Goal: Task Accomplishment & Management: Use online tool/utility

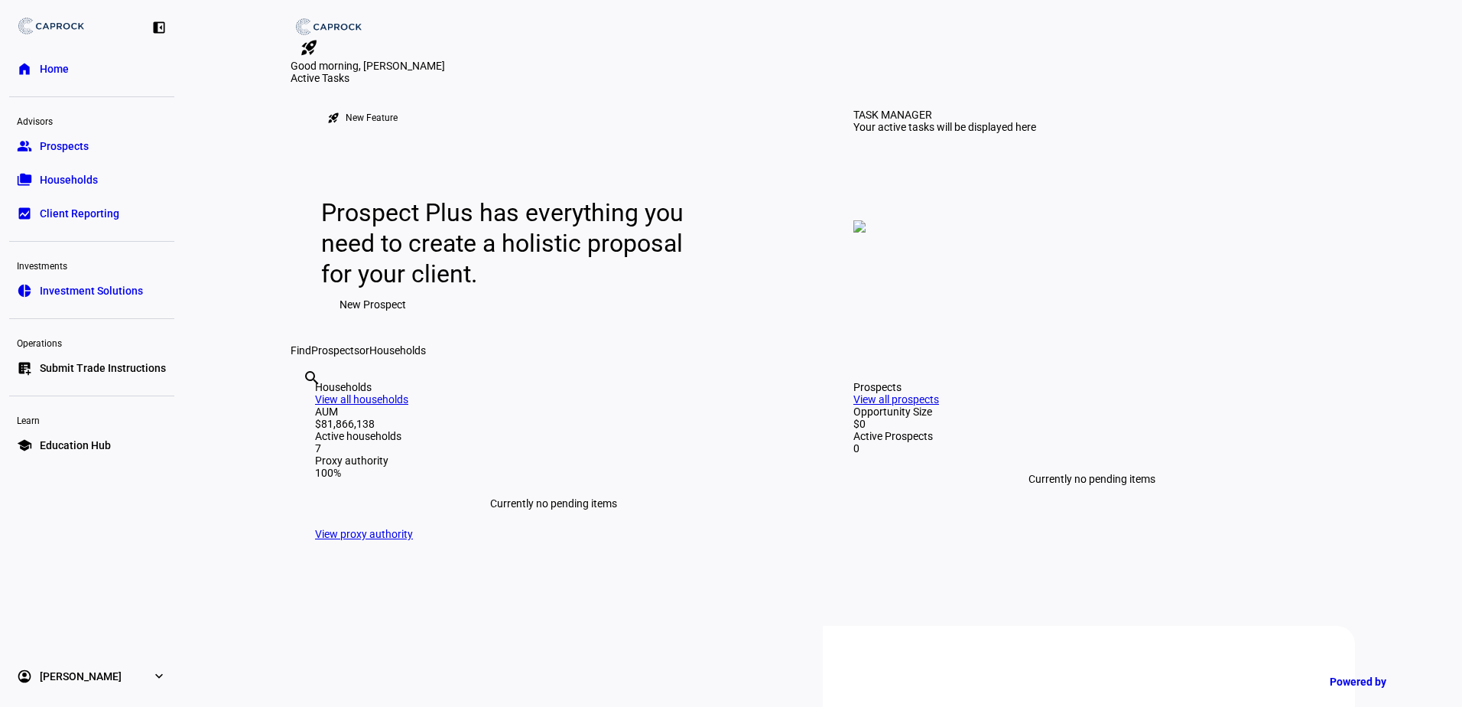
click at [115, 370] on span "Submit Trade Instructions" at bounding box center [103, 367] width 126 height 15
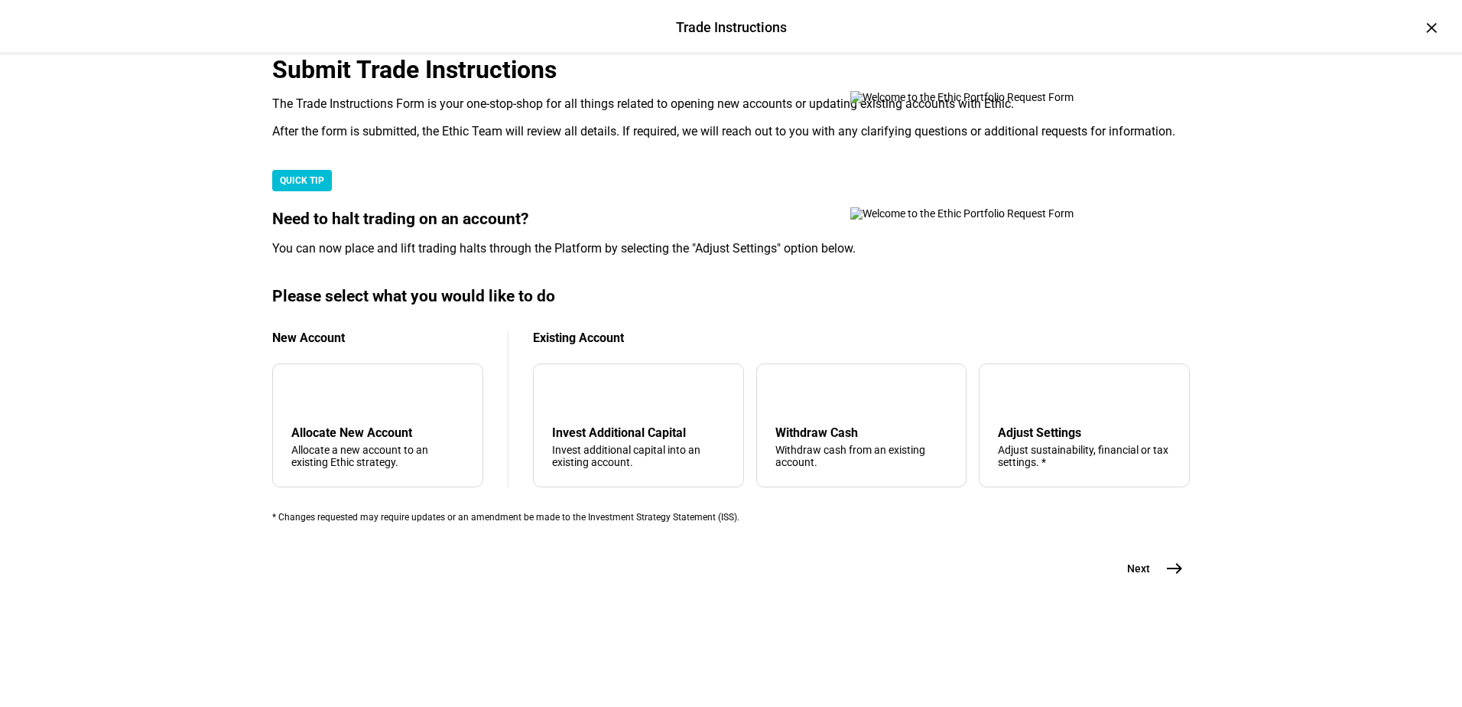
scroll to position [229, 0]
click at [855, 487] on div "arrow_upward Withdraw Cash Withdraw cash from an existing account." at bounding box center [861, 425] width 211 height 124
click at [1131, 583] on button "Next east" at bounding box center [1149, 568] width 81 height 31
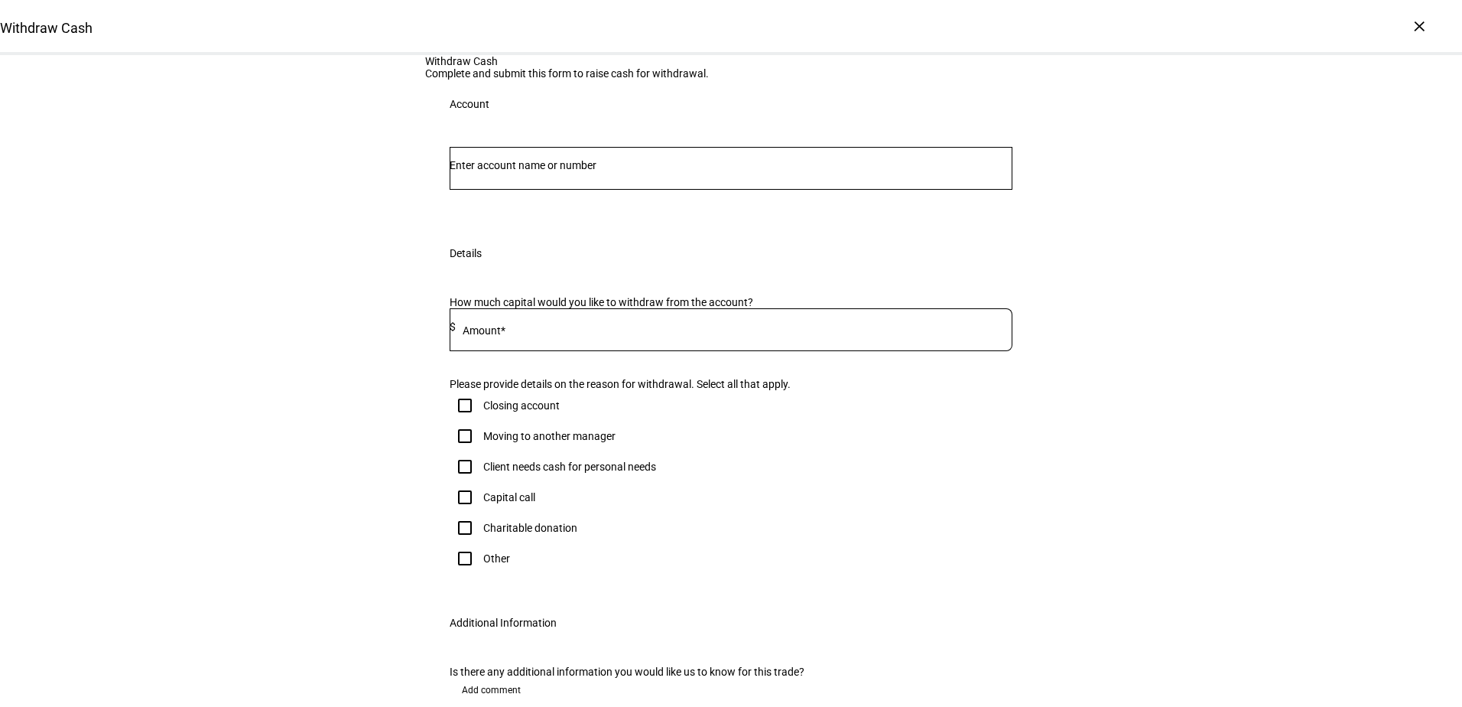
click at [544, 171] on input "Number" at bounding box center [731, 165] width 563 height 12
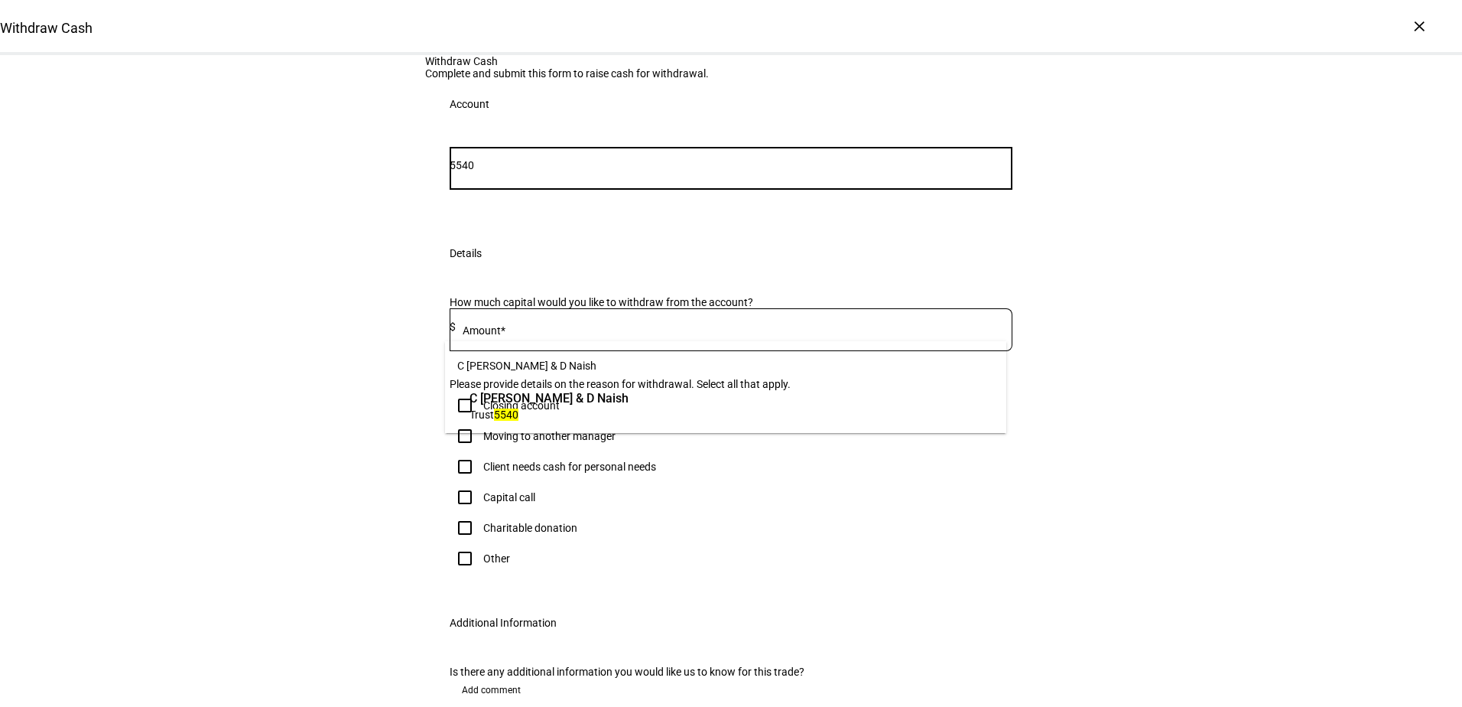
type input "5540"
click at [557, 398] on span "C [PERSON_NAME] & D Naish" at bounding box center [549, 398] width 159 height 18
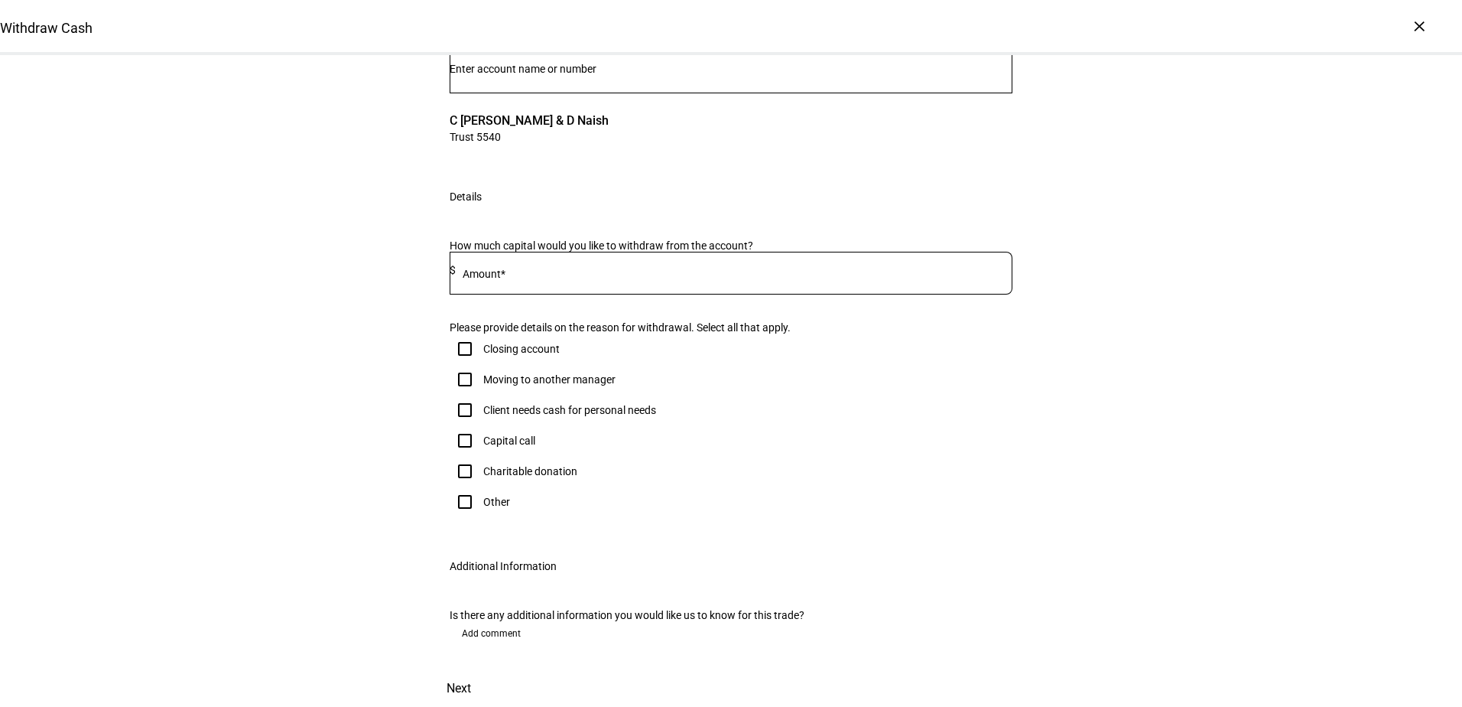
scroll to position [153, 0]
click at [557, 276] on input at bounding box center [734, 270] width 557 height 12
type input "225,000"
click at [458, 489] on input "Other" at bounding box center [465, 501] width 31 height 31
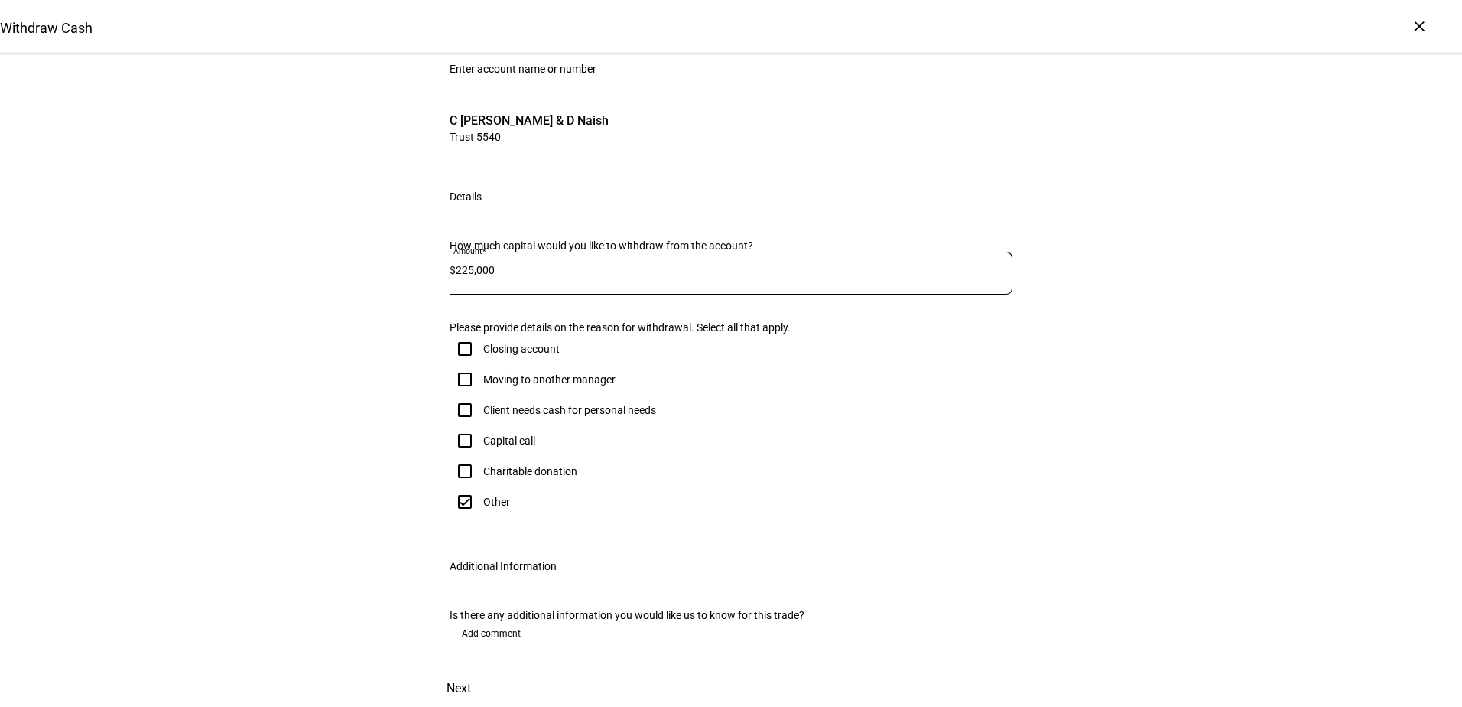
checkbox input "true"
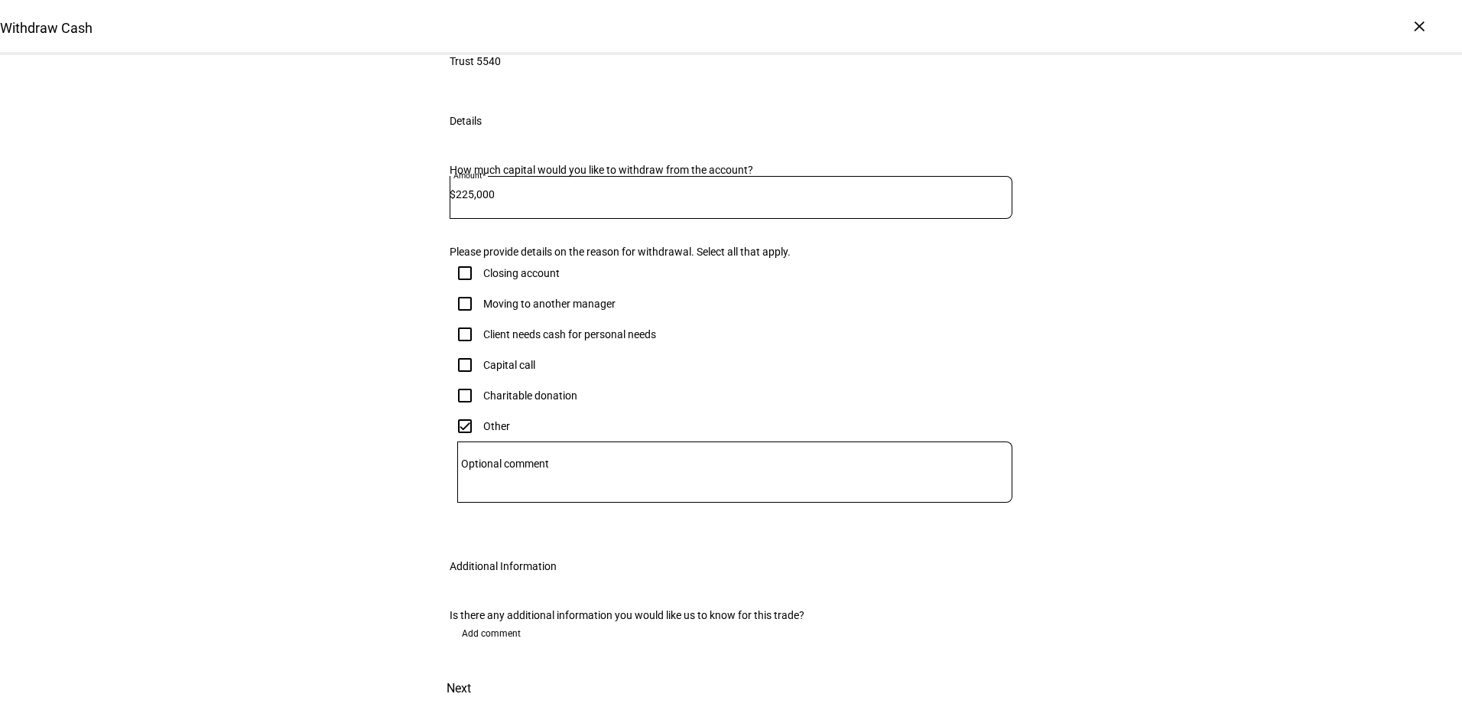
scroll to position [481, 0]
click at [471, 670] on span "Next" at bounding box center [459, 688] width 24 height 37
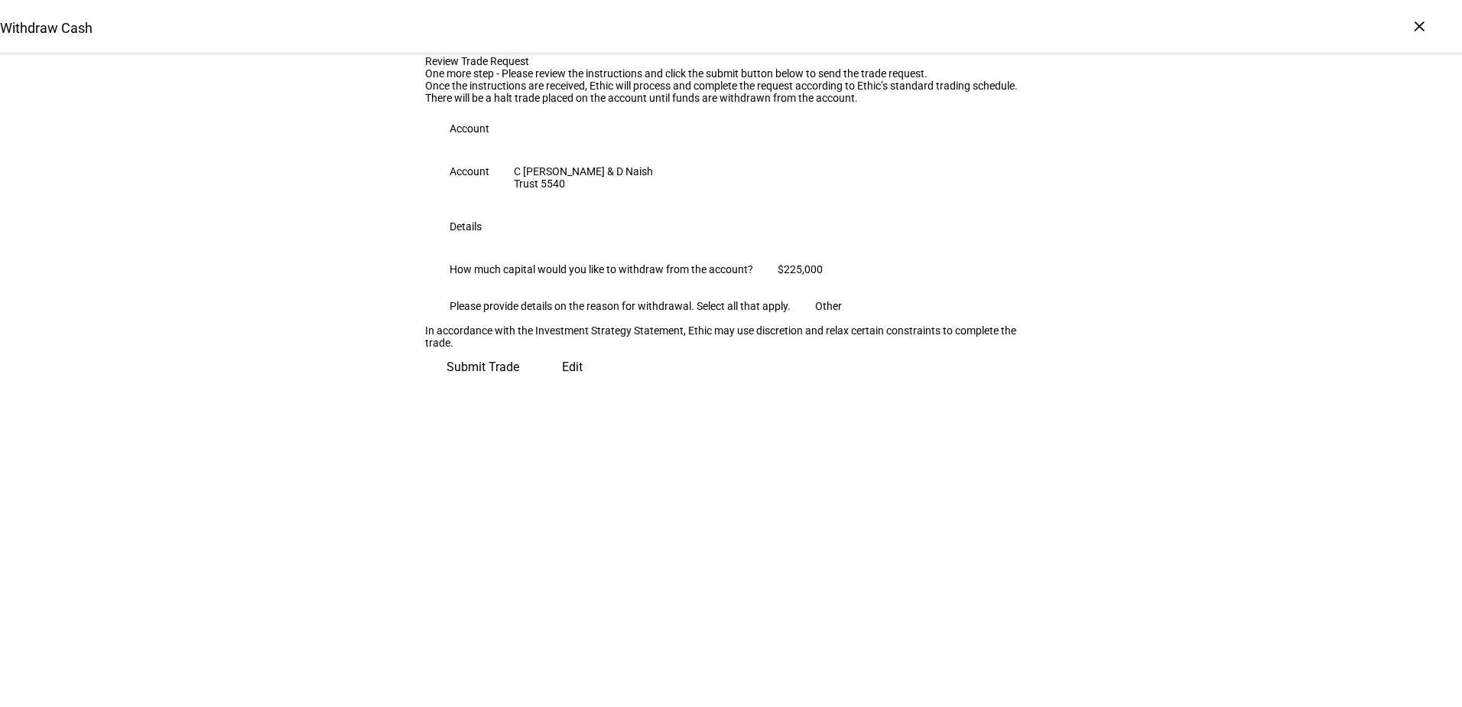
scroll to position [30, 0]
click at [519, 385] on span "Submit Trade" at bounding box center [483, 367] width 73 height 37
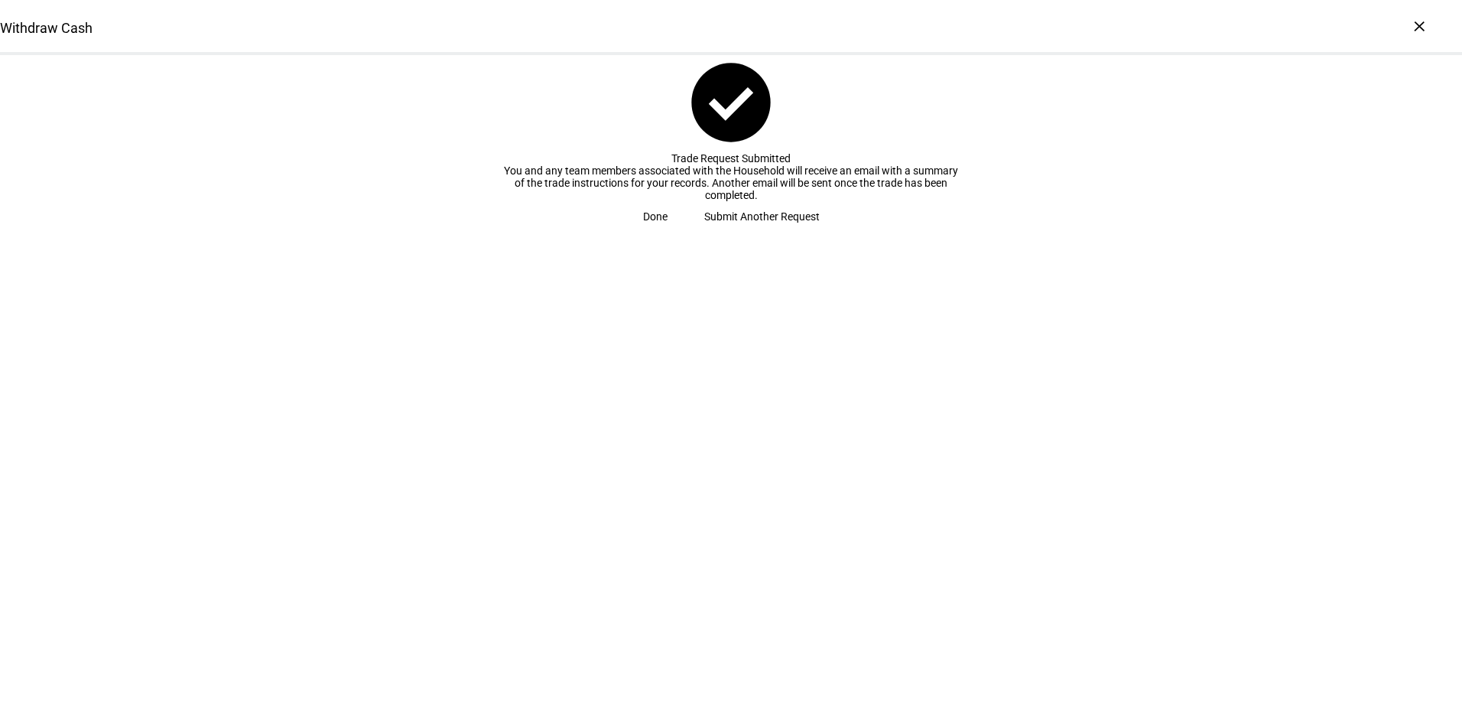
click at [668, 232] on span "Done" at bounding box center [655, 216] width 24 height 31
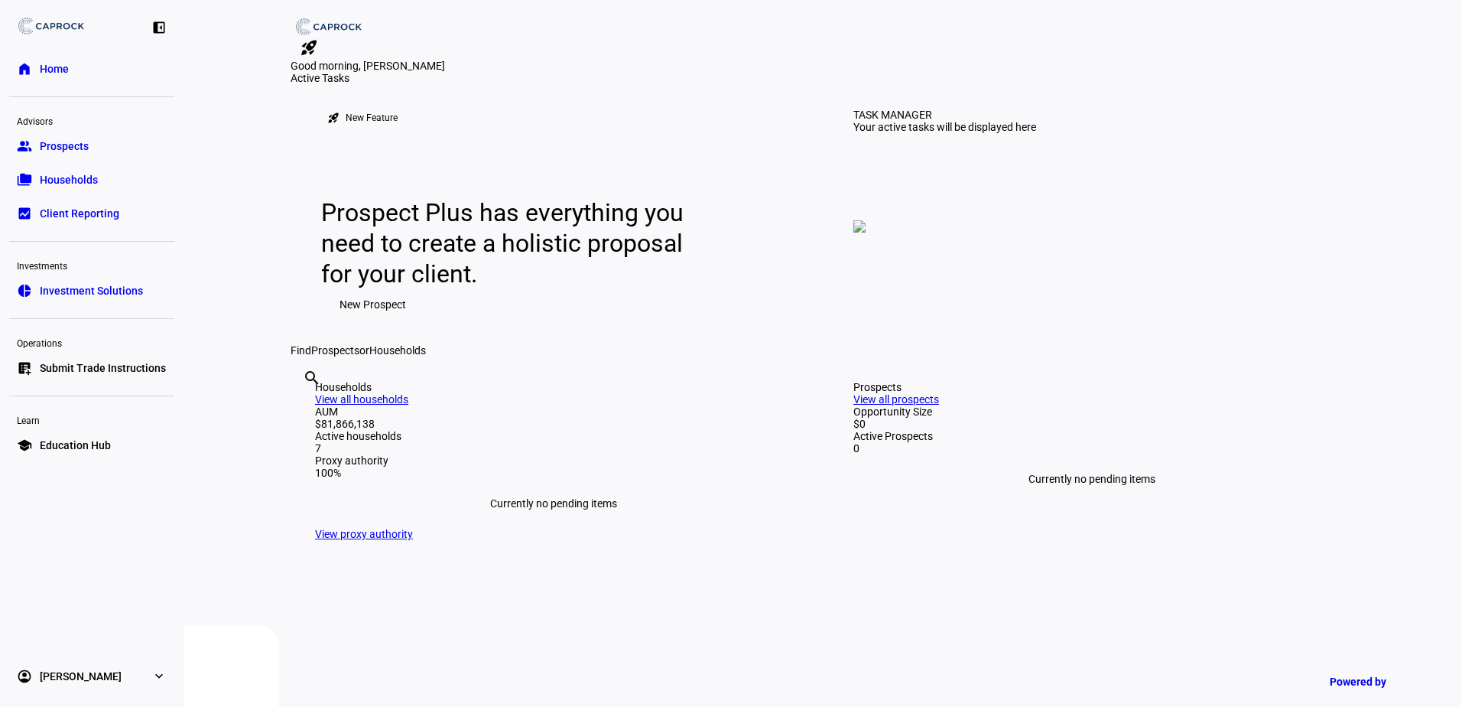
drag, startPoint x: 440, startPoint y: 622, endPoint x: 499, endPoint y: 658, distance: 69.2
